Goal: Find specific page/section: Find specific page/section

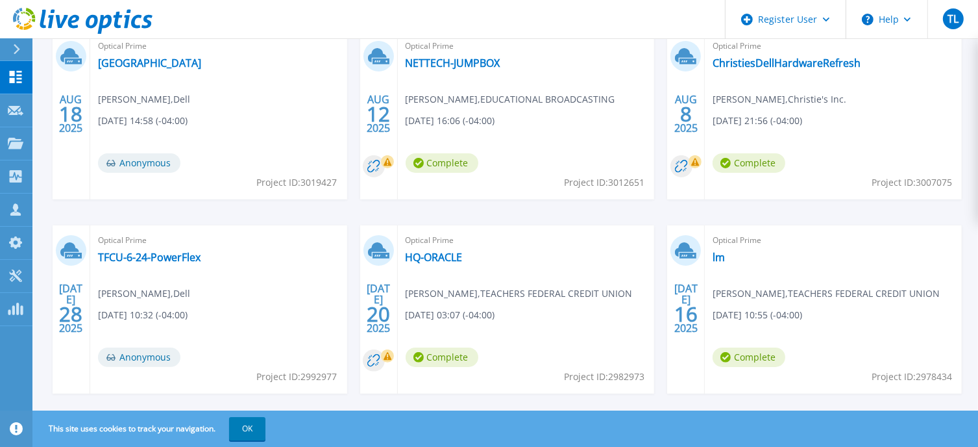
scroll to position [208, 0]
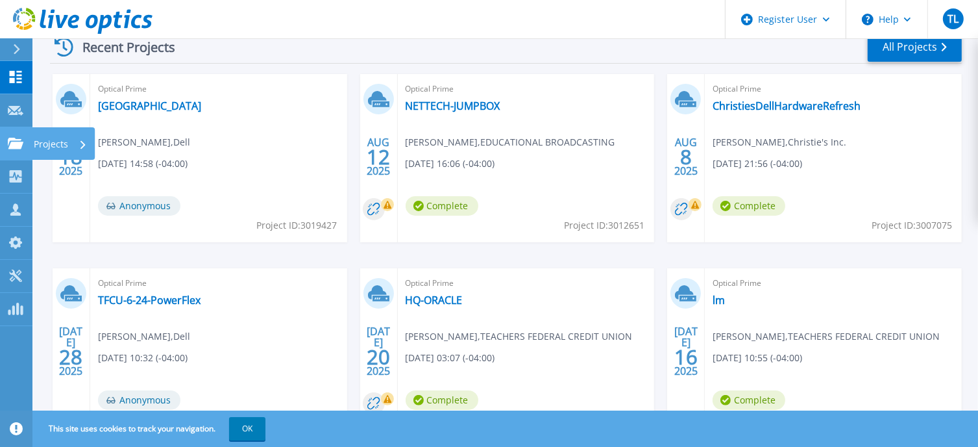
click at [8, 130] on link "Projects Projects" at bounding box center [16, 143] width 32 height 33
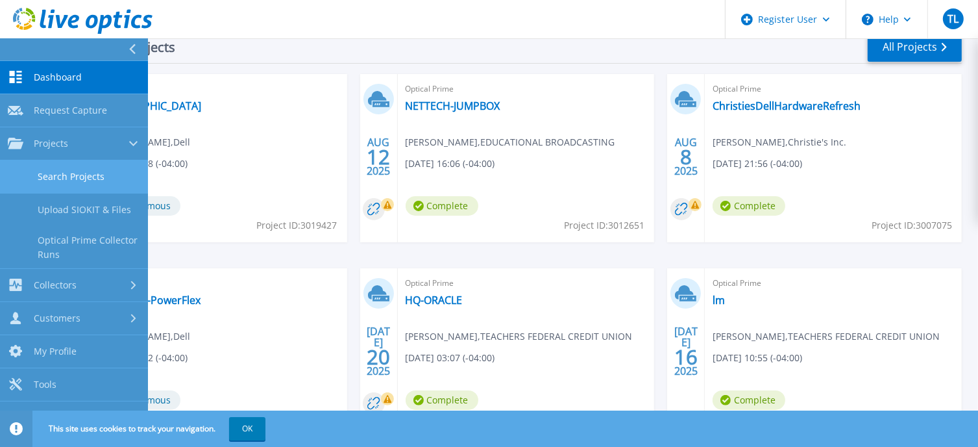
click at [101, 178] on link "Search Projects" at bounding box center [74, 176] width 148 height 33
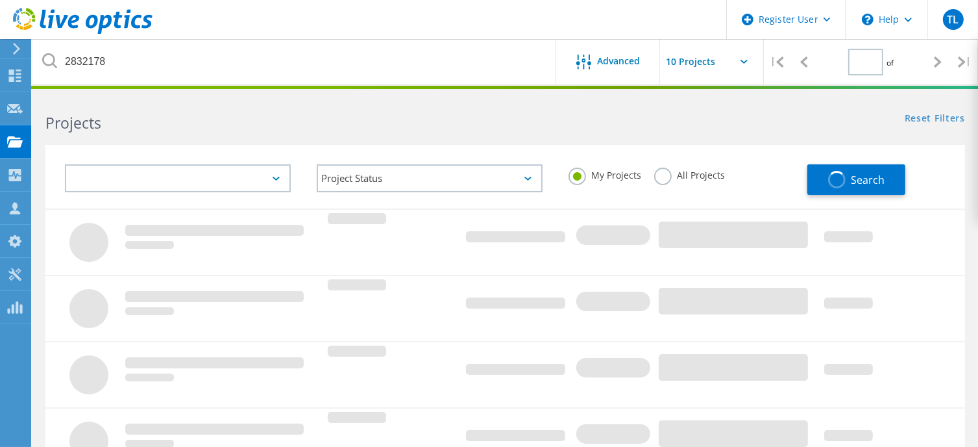
type input "1"
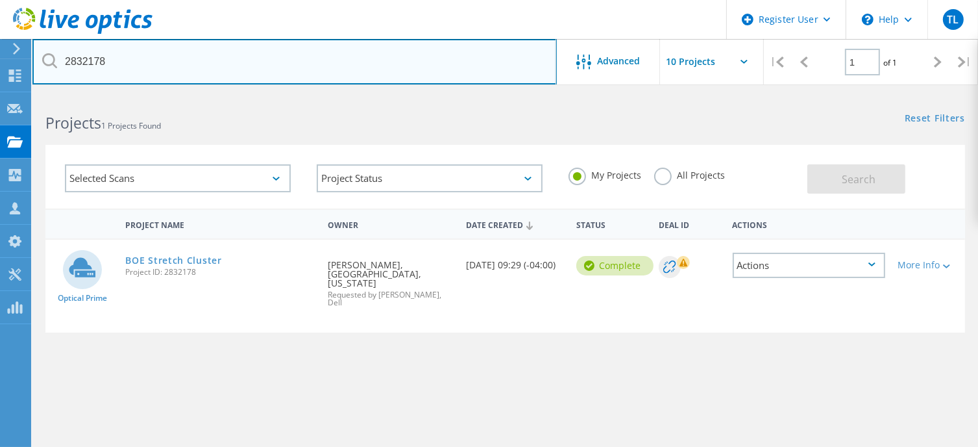
drag, startPoint x: 223, startPoint y: 80, endPoint x: -3, endPoint y: 75, distance: 225.3
click at [0, 75] on html "Register User \n Help Explore Helpful Articles Contact Support TL Dell User Tun…" at bounding box center [489, 299] width 978 height 598
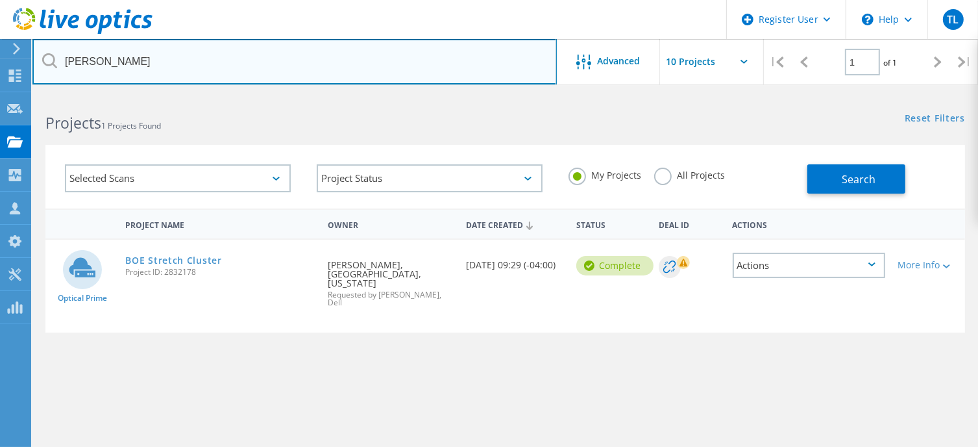
type input "grassi"
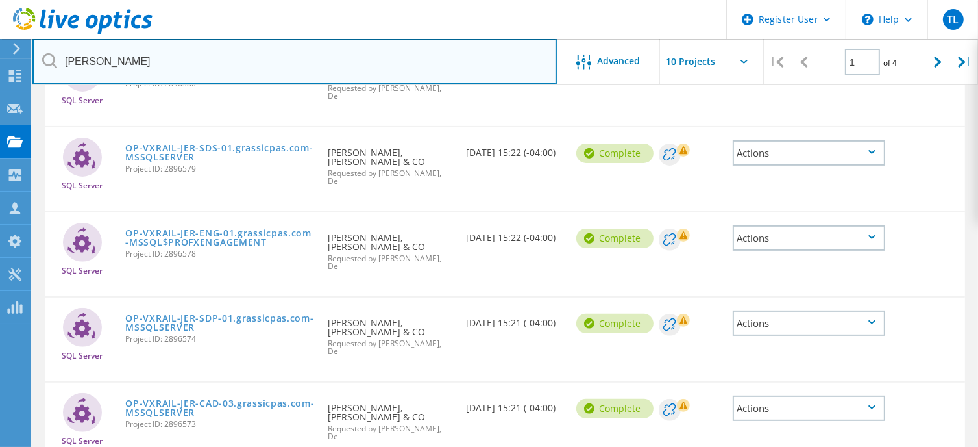
scroll to position [476, 0]
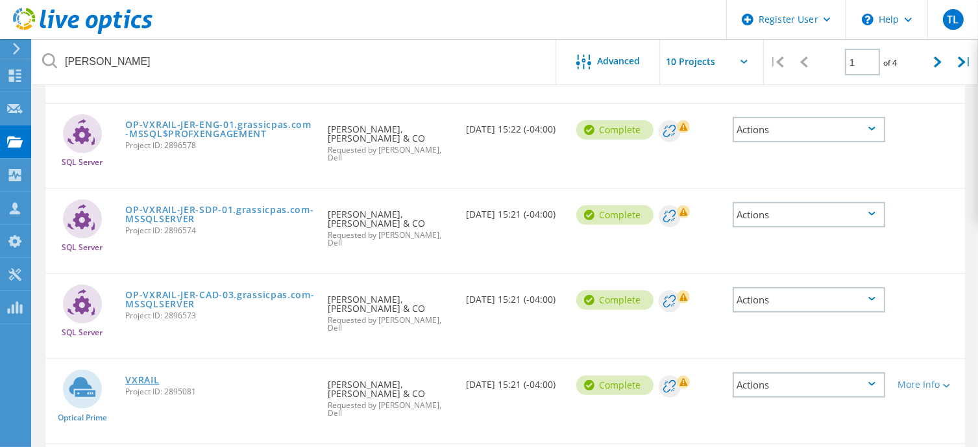
click at [139, 375] on link "VXRAIL" at bounding box center [142, 379] width 34 height 9
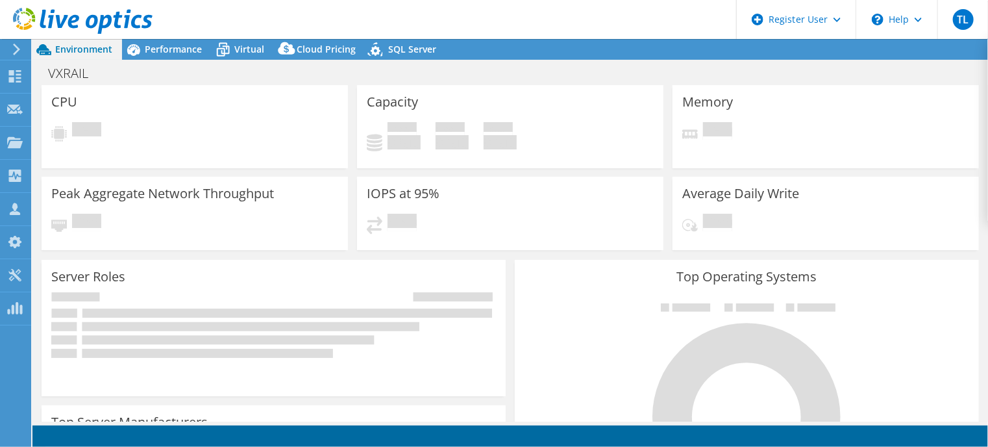
select select "USEast"
select select "USD"
